Goal: Check status: Check status

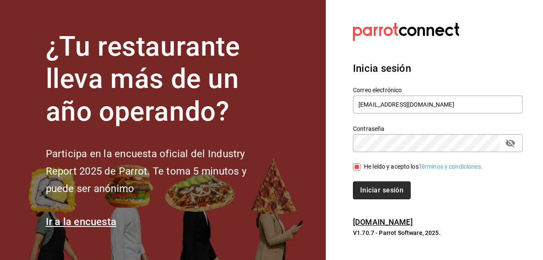
click at [394, 193] on button "Iniciar sesión" at bounding box center [382, 190] width 58 height 18
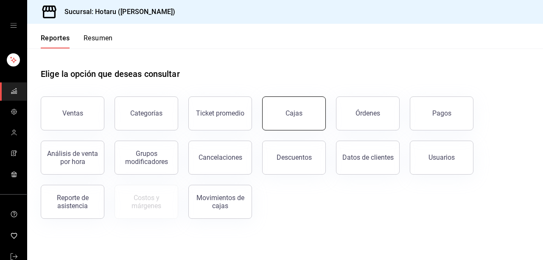
click at [294, 115] on div "Cajas" at bounding box center [293, 113] width 17 height 10
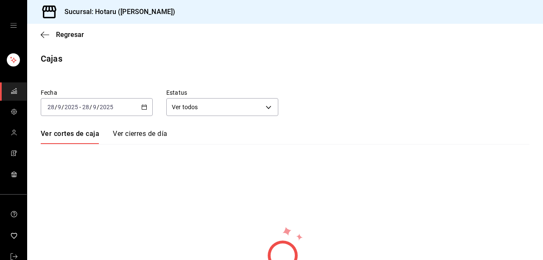
click at [148, 109] on div "[DATE] [DATE] - [DATE] [DATE]" at bounding box center [97, 107] width 112 height 18
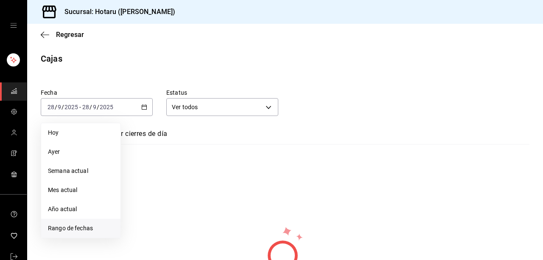
click at [86, 229] on span "Rango de fechas" at bounding box center [81, 228] width 66 height 9
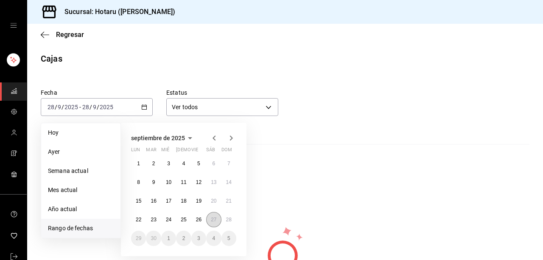
click at [208, 219] on button "27" at bounding box center [213, 219] width 15 height 15
click at [226, 221] on abbr "28" at bounding box center [229, 219] width 6 height 6
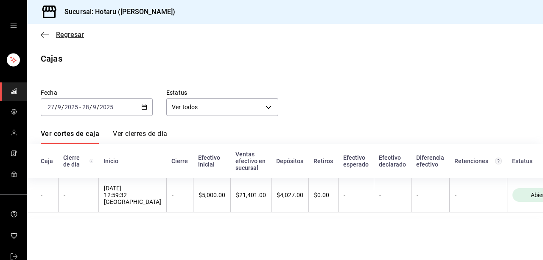
click at [49, 37] on span "Regresar" at bounding box center [62, 35] width 43 height 8
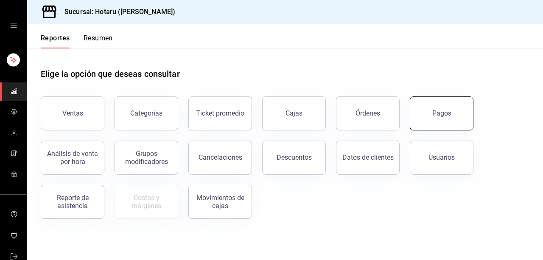
click at [432, 122] on button "Pagos" at bounding box center [442, 113] width 64 height 34
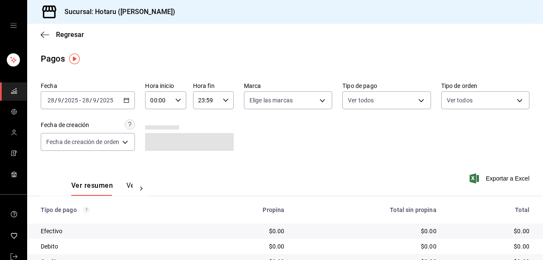
click at [129, 101] on \(Stroke\) "button" at bounding box center [126, 100] width 5 height 5
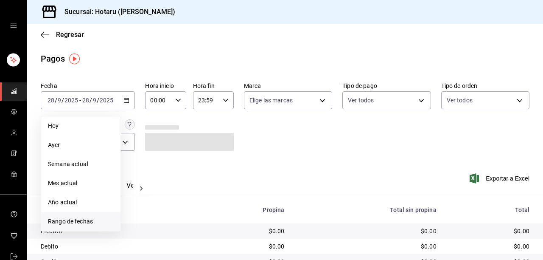
click at [92, 218] on span "Rango de fechas" at bounding box center [81, 221] width 66 height 9
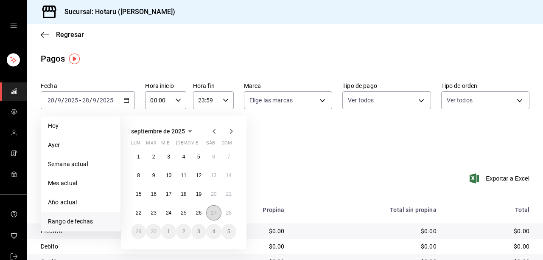
click at [212, 211] on abbr "27" at bounding box center [214, 213] width 6 height 6
click at [226, 214] on button "28" at bounding box center [228, 212] width 15 height 15
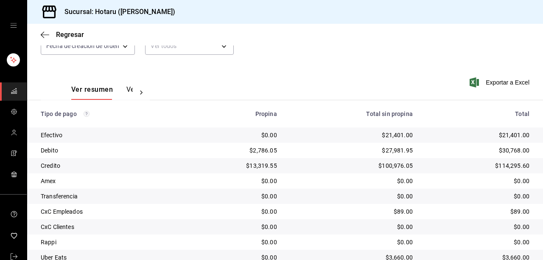
scroll to position [145, 0]
